Goal: Information Seeking & Learning: Find specific fact

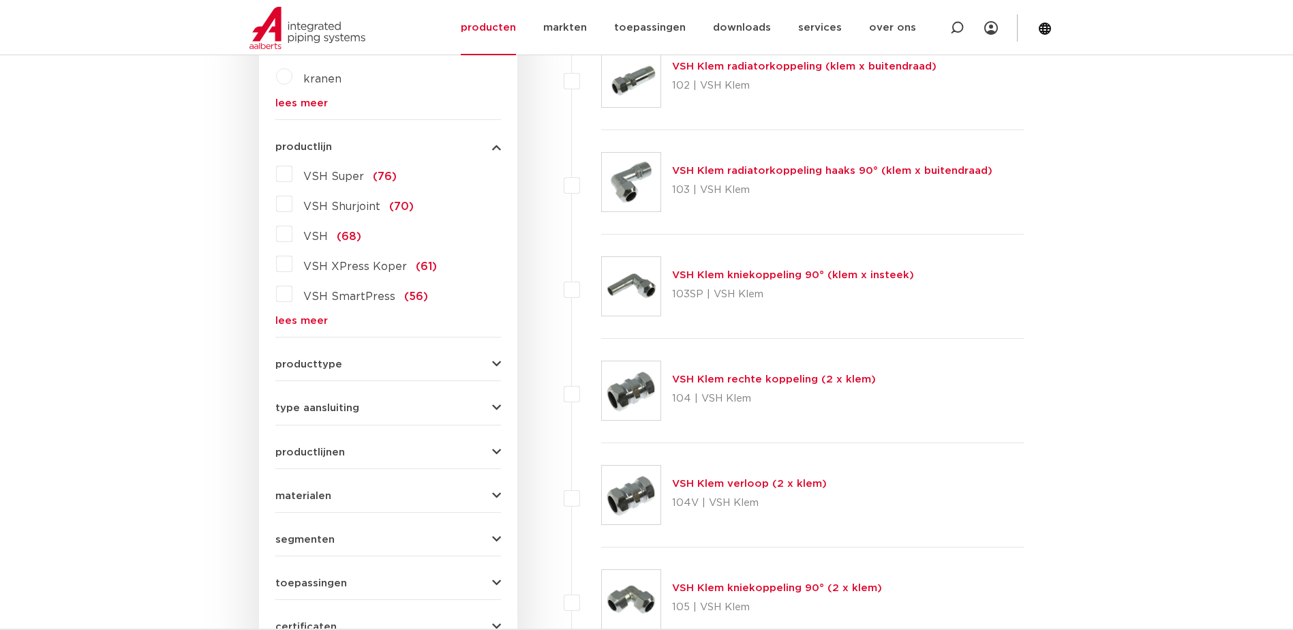
scroll to position [477, 0]
click at [292, 169] on label "VSH Super (76)" at bounding box center [344, 175] width 104 height 22
click at [0, 0] on input "VSH Super (76)" at bounding box center [0, 0] width 0 height 0
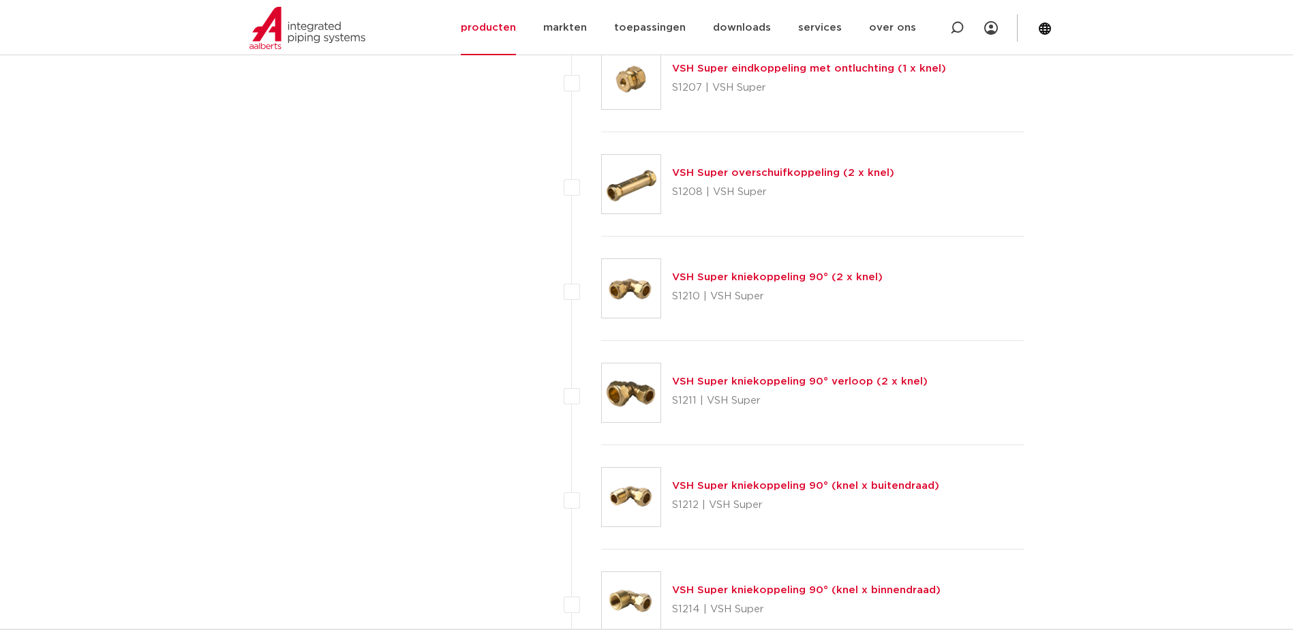
scroll to position [2249, 0]
click at [704, 381] on link "VSH Super kniekoppeling 90° verloop (2 x knel)" at bounding box center [800, 380] width 256 height 10
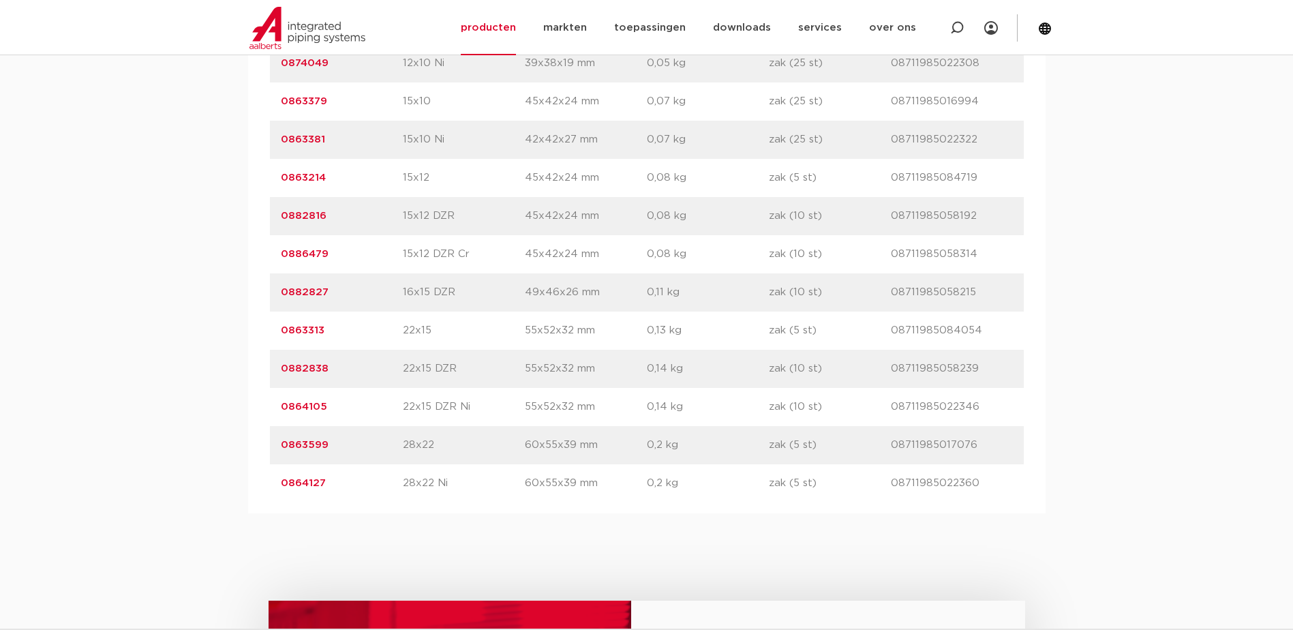
scroll to position [1090, 0]
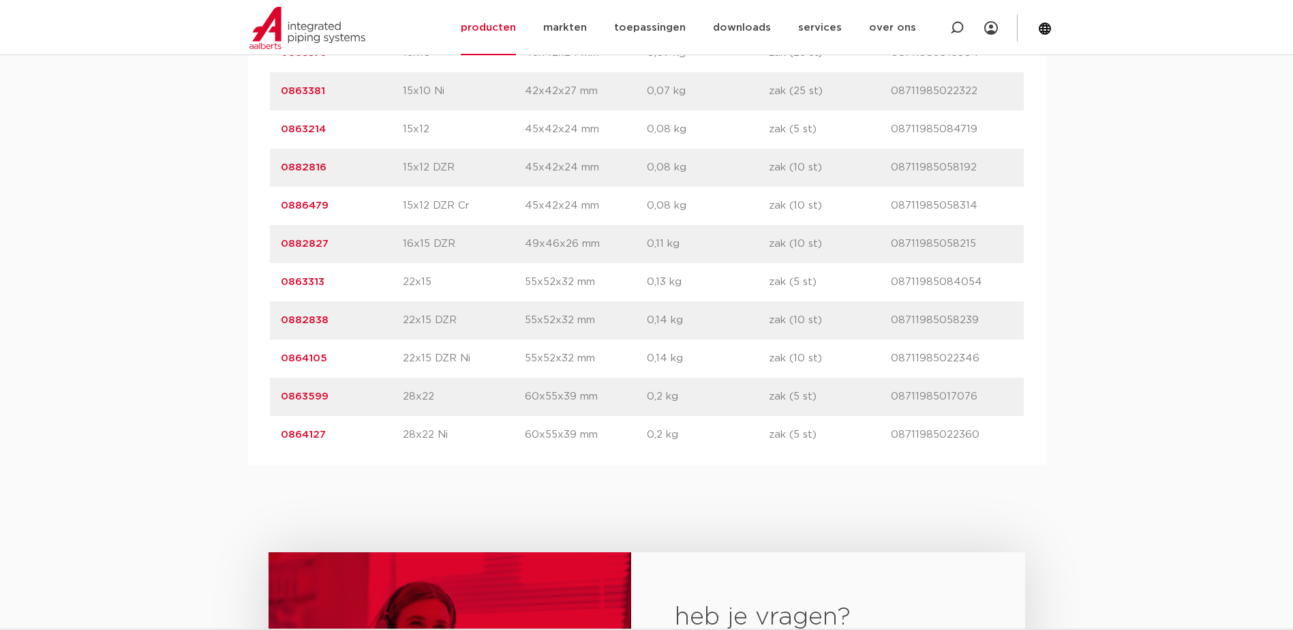
drag, startPoint x: 333, startPoint y: 395, endPoint x: 273, endPoint y: 397, distance: 59.3
click at [273, 397] on div "artikelnummer 0863599 afmeting 28x22 [GEOGRAPHIC_DATA] 60x55x39 mm gewicht 0,2 …" at bounding box center [647, 396] width 754 height 38
drag, startPoint x: 273, startPoint y: 397, endPoint x: 294, endPoint y: 398, distance: 20.5
copy link "0863599"
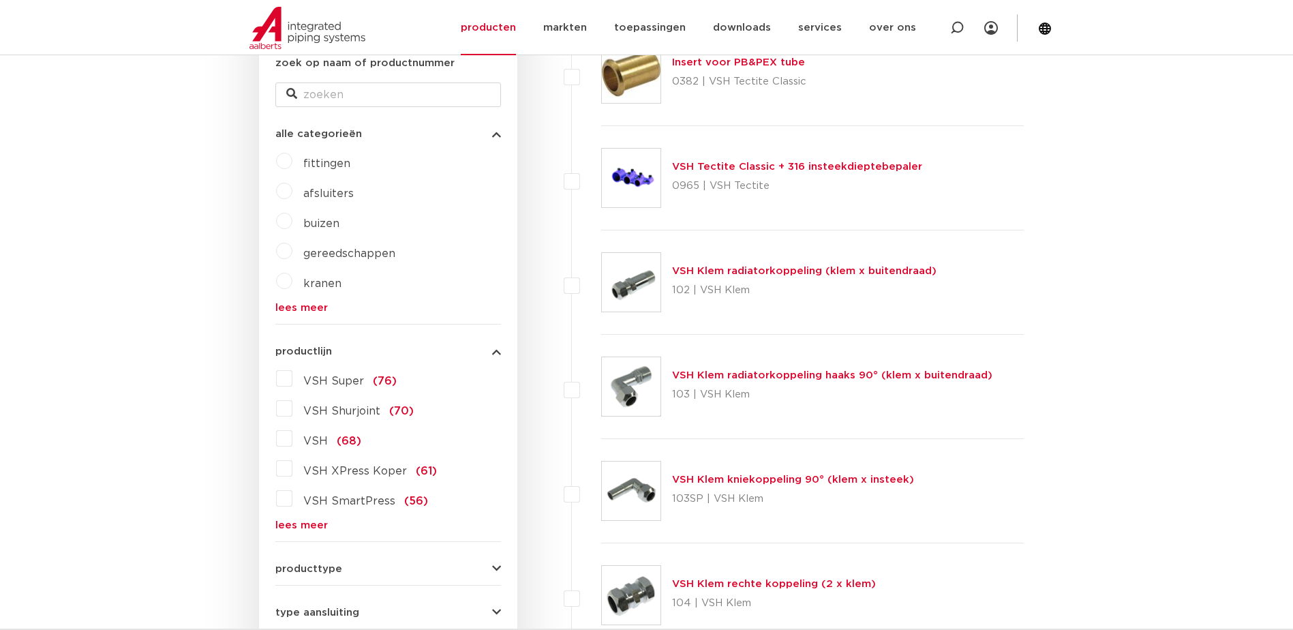
scroll to position [273, 0]
click at [292, 380] on label "VSH Super (76)" at bounding box center [344, 379] width 104 height 22
click at [0, 0] on input "VSH Super (76)" at bounding box center [0, 0] width 0 height 0
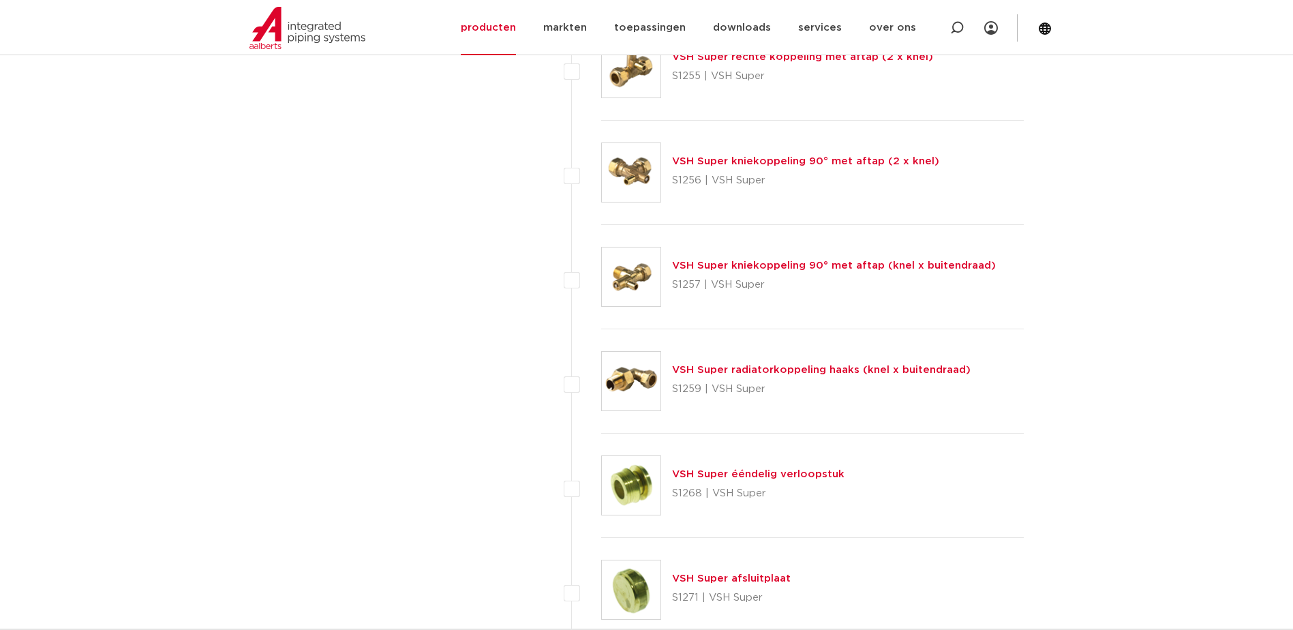
scroll to position [5247, 0]
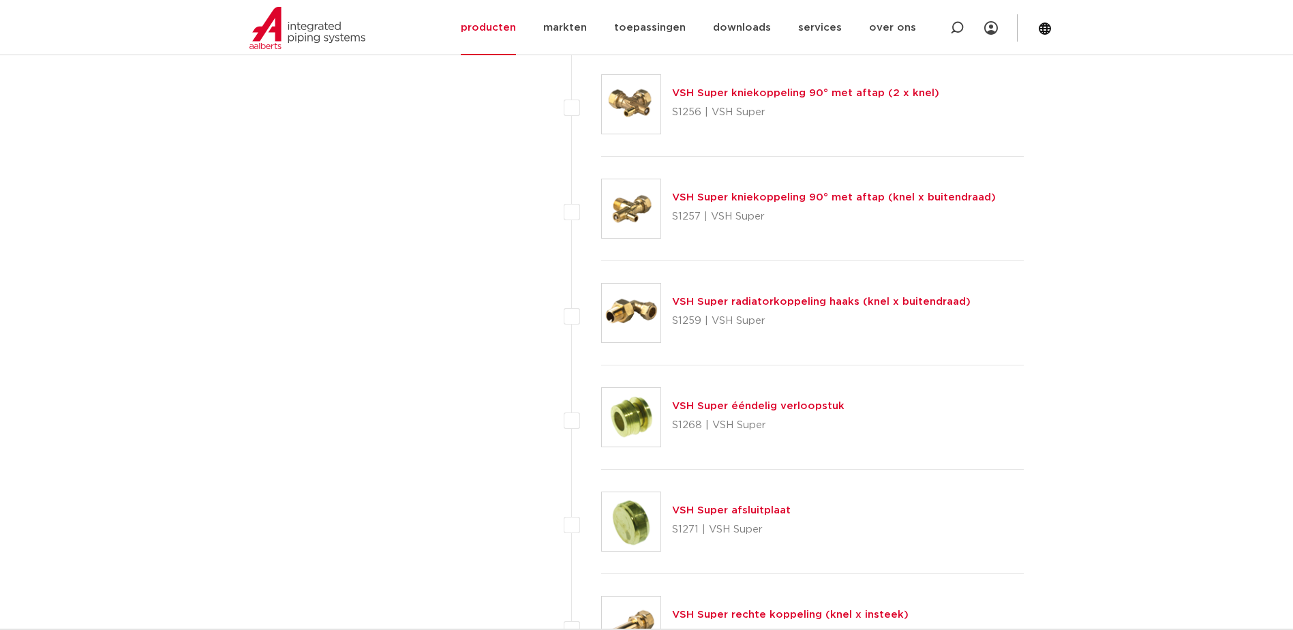
click at [750, 403] on link "VSH Super ééndelig verloopstuk" at bounding box center [758, 406] width 172 height 10
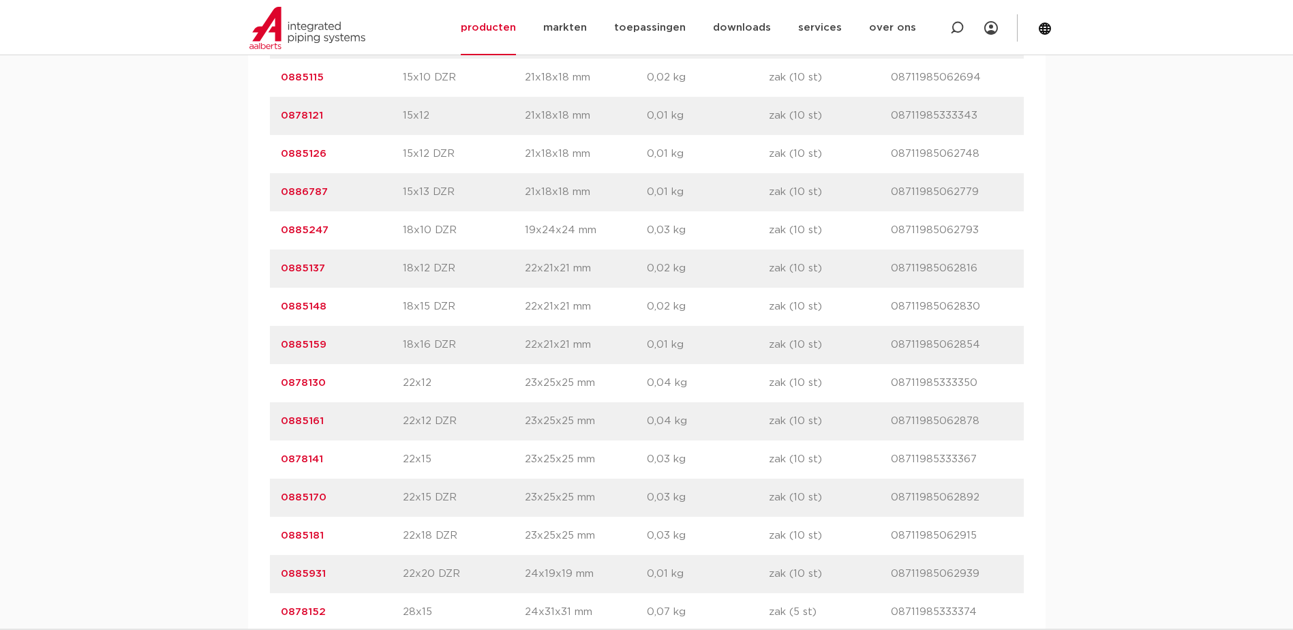
scroll to position [1227, 0]
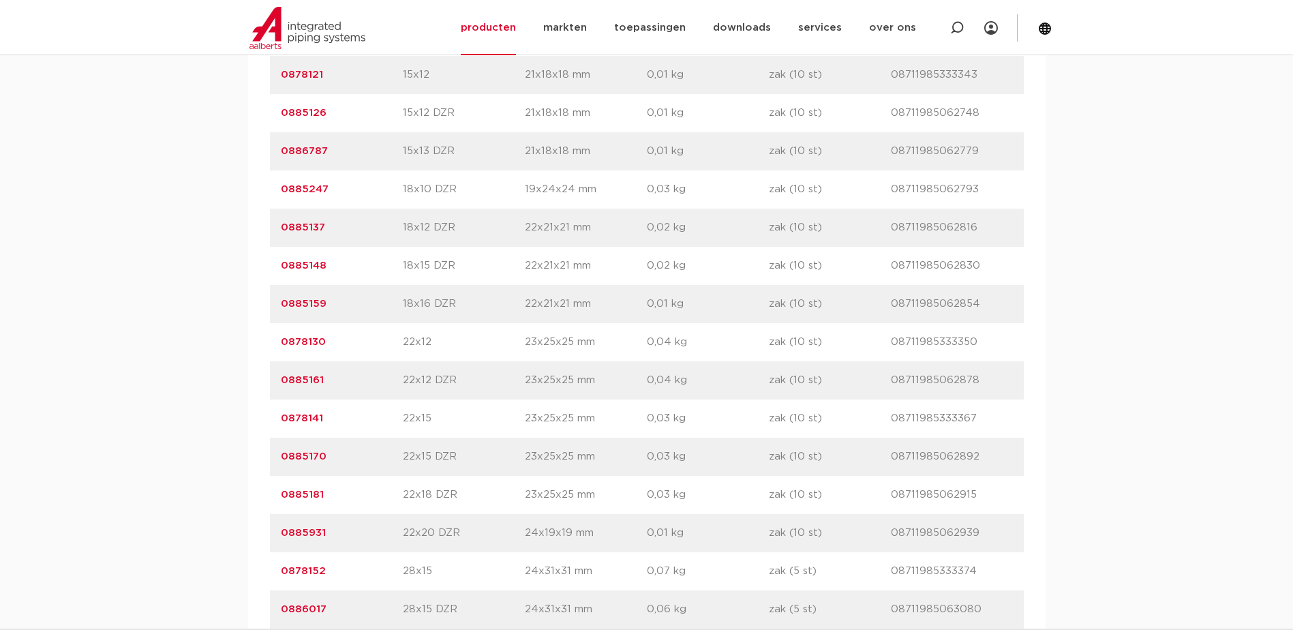
drag, startPoint x: 325, startPoint y: 421, endPoint x: 279, endPoint y: 421, distance: 45.7
click at [279, 421] on div "artikelnummer 0878141 afmeting 22x15 afmetingen 23x25x25 mm gewicht 0,03 kg ver…" at bounding box center [647, 418] width 754 height 38
drag, startPoint x: 279, startPoint y: 421, endPoint x: 303, endPoint y: 421, distance: 23.8
copy link "0878141"
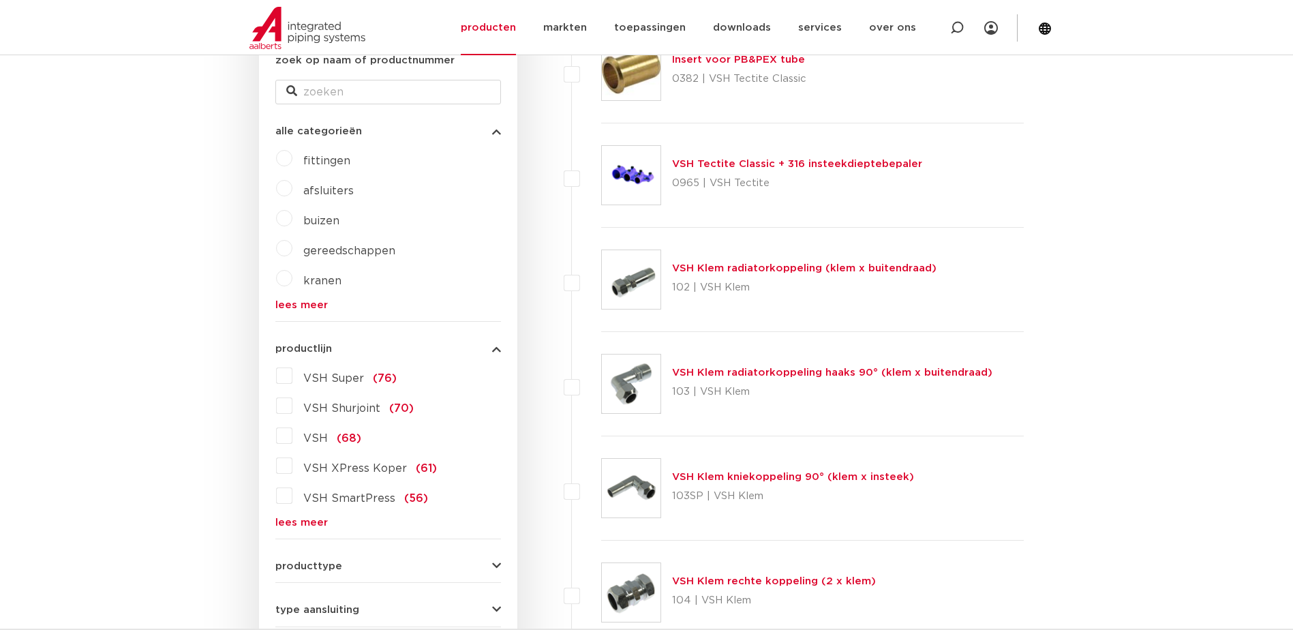
scroll to position [273, 0]
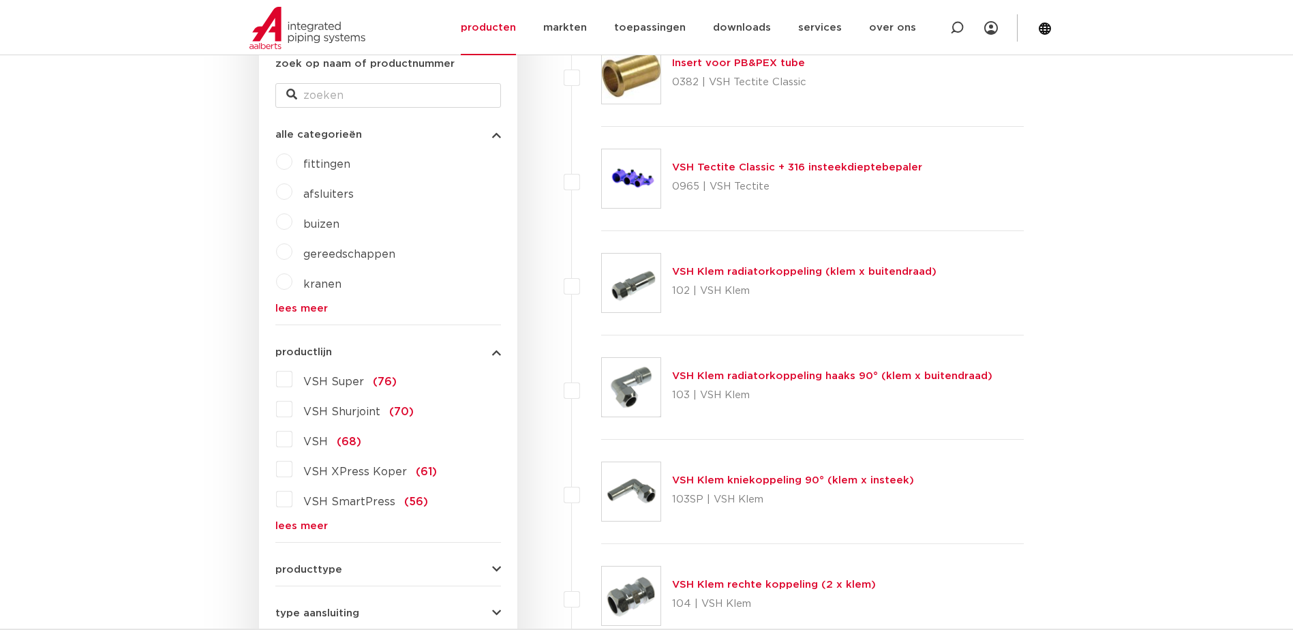
click at [292, 379] on label "VSH Super (76)" at bounding box center [344, 379] width 104 height 22
click at [0, 0] on input "VSH Super (76)" at bounding box center [0, 0] width 0 height 0
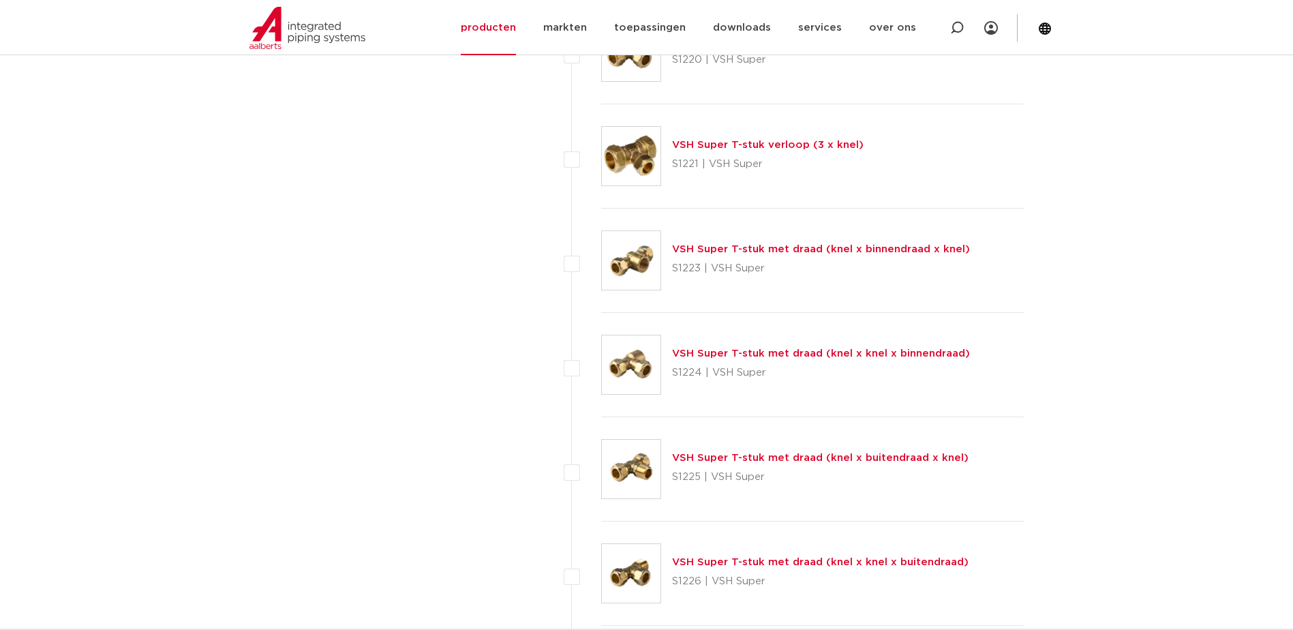
scroll to position [3134, 0]
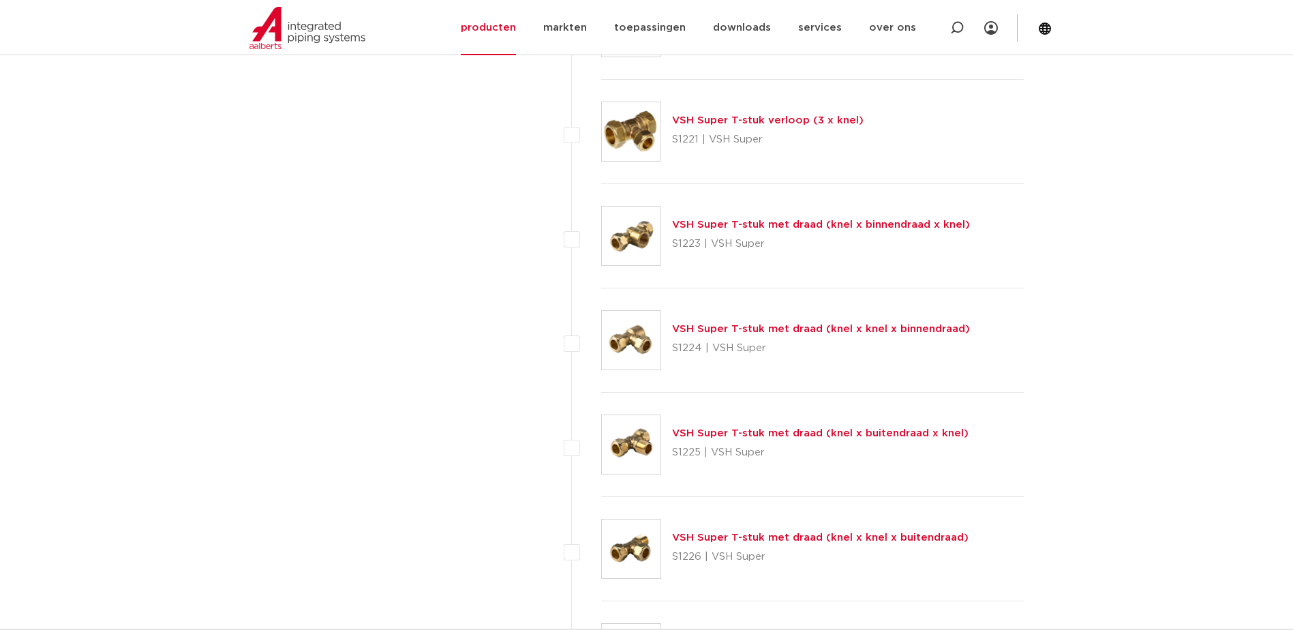
click at [753, 224] on link "VSH Super T-stuk met draad (knel x binnendraad x knel)" at bounding box center [821, 224] width 298 height 10
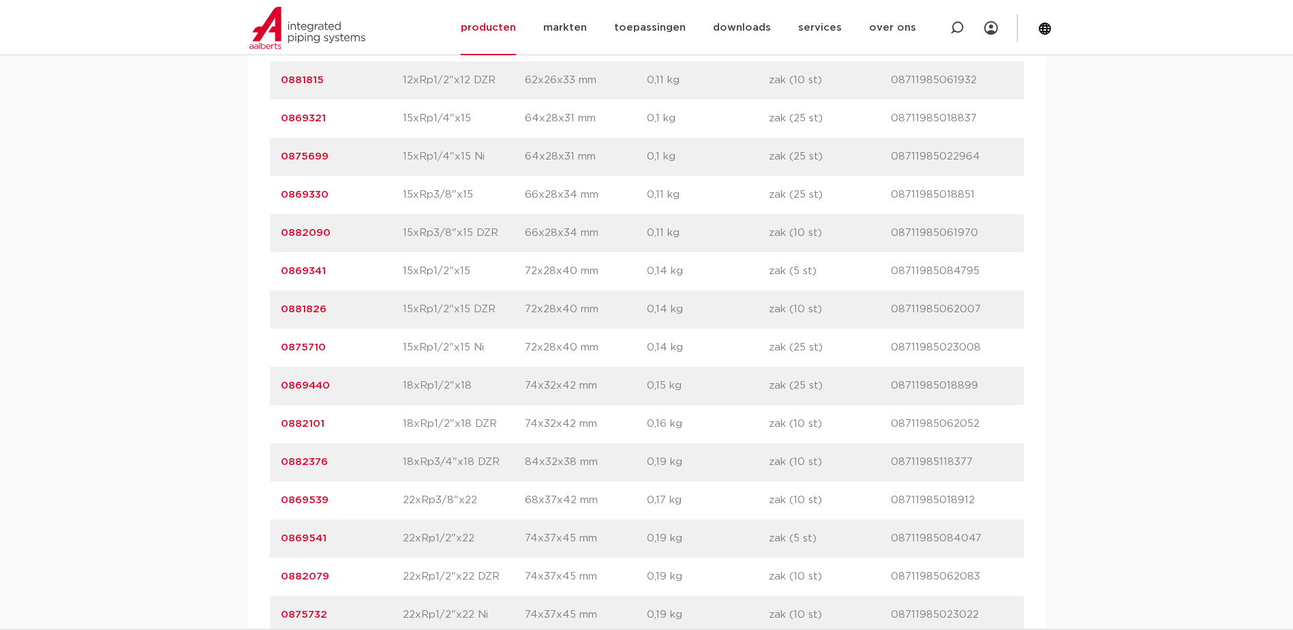
scroll to position [1090, 0]
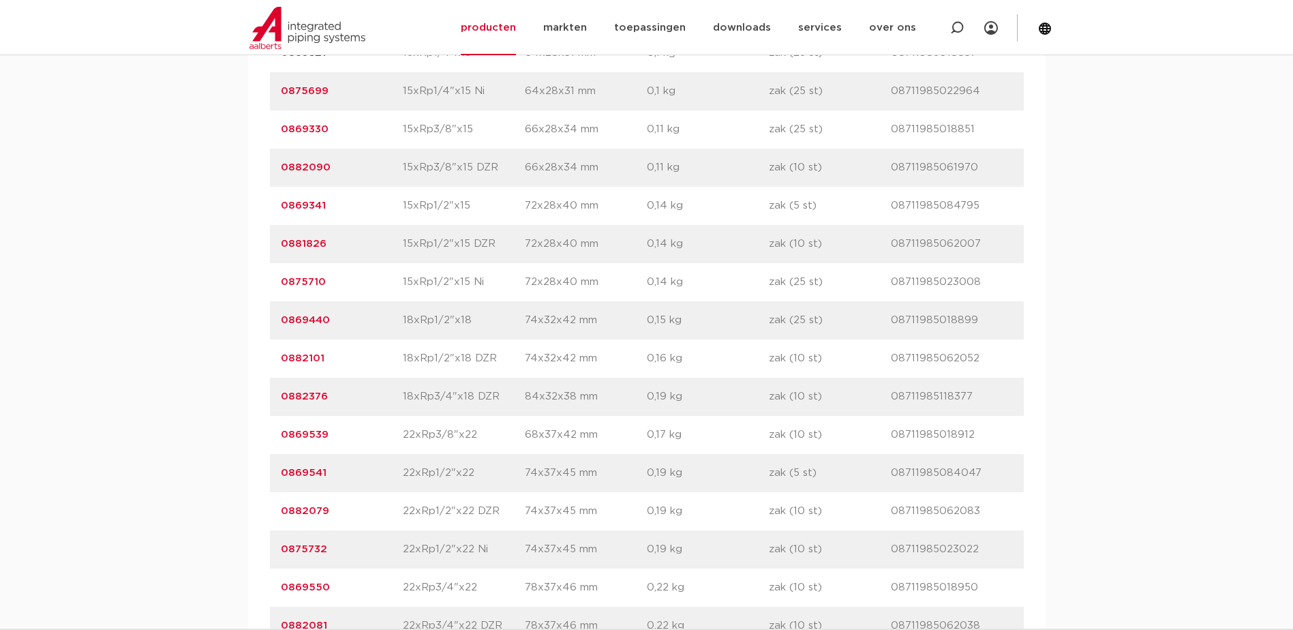
drag, startPoint x: 331, startPoint y: 511, endPoint x: 309, endPoint y: 513, distance: 21.9
click at [309, 513] on p "0882079" at bounding box center [342, 511] width 122 height 16
copy link "079"
drag, startPoint x: 334, startPoint y: 472, endPoint x: 278, endPoint y: 473, distance: 55.9
click at [278, 473] on div "artikelnummer 0869541 afmeting 22xRp1/2"x22 [GEOGRAPHIC_DATA] 74x37x45 mm gewic…" at bounding box center [647, 473] width 754 height 38
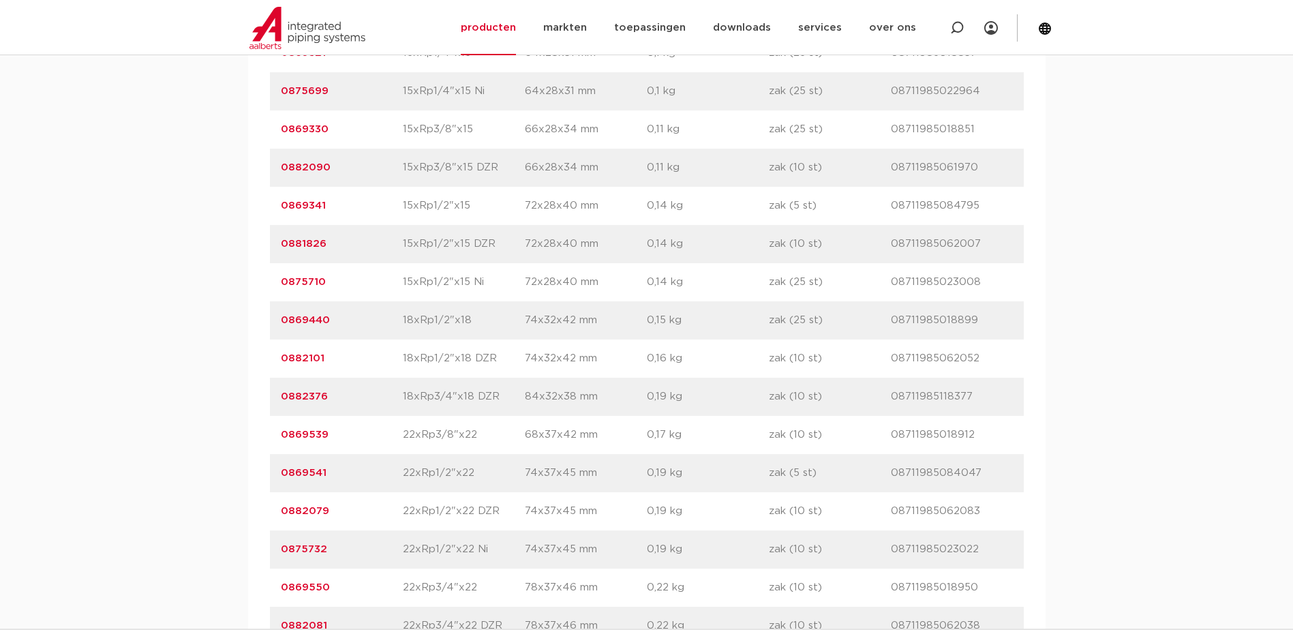
drag, startPoint x: 278, startPoint y: 473, endPoint x: 307, endPoint y: 476, distance: 29.4
copy link "0869541"
